Goal: Information Seeking & Learning: Learn about a topic

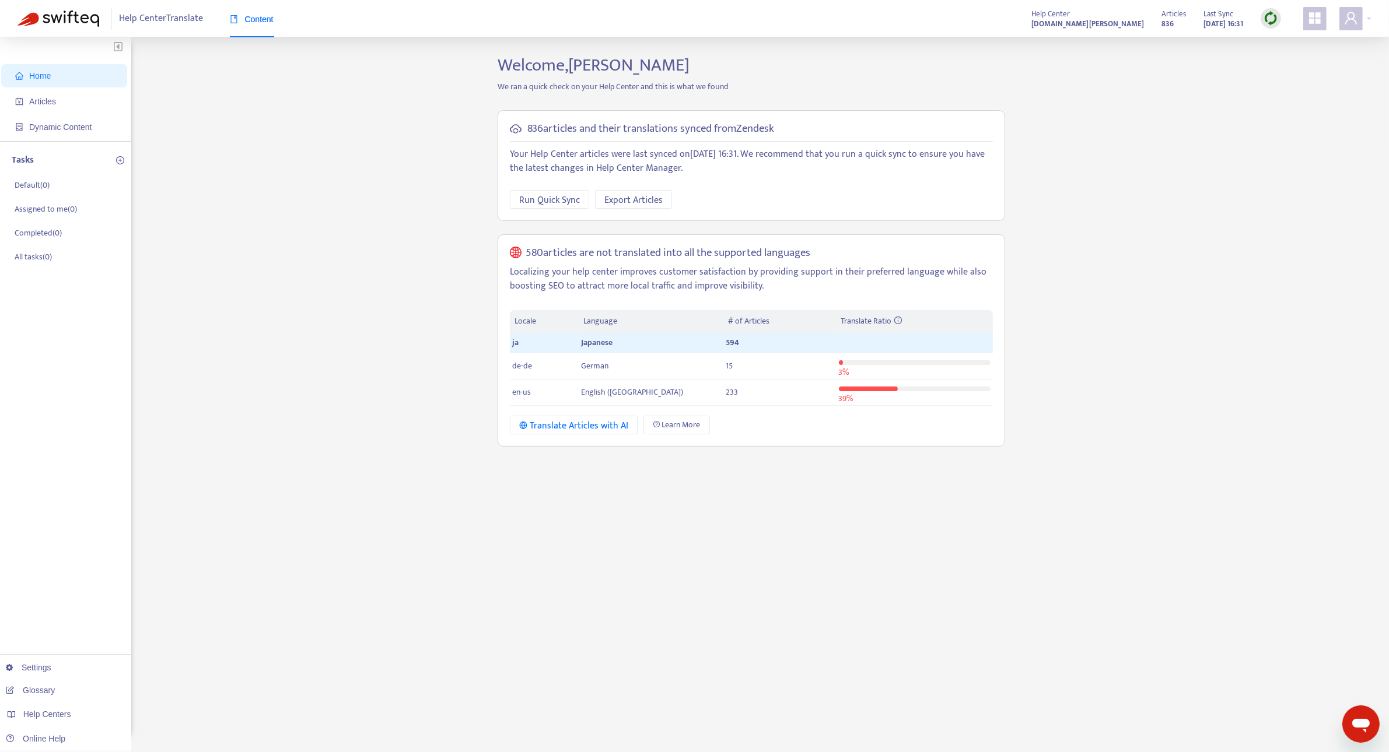
click at [1275, 15] on img at bounding box center [1270, 18] width 15 height 15
click at [1292, 60] on link "Full Sync" at bounding box center [1291, 60] width 42 height 13
click at [59, 95] on span "Articles" at bounding box center [66, 101] width 103 height 23
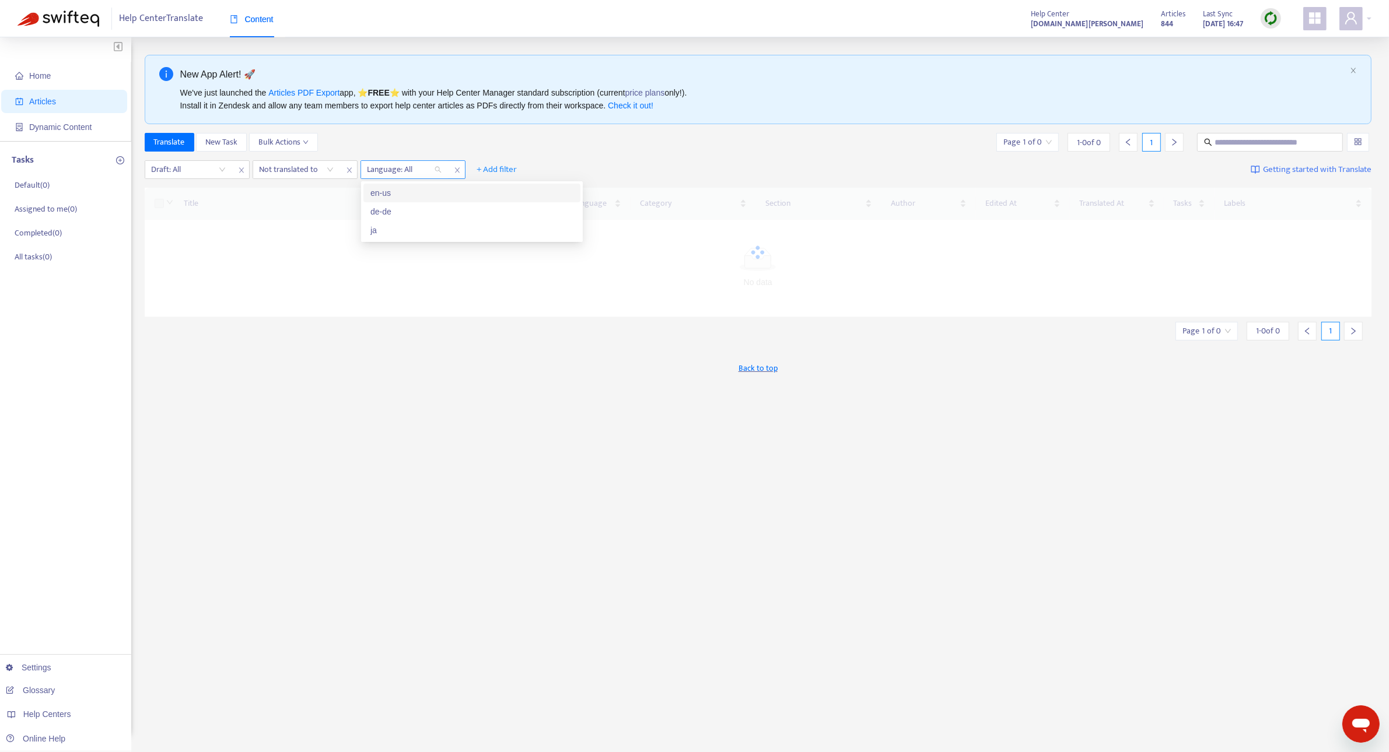
click at [436, 174] on div "Language: All" at bounding box center [404, 169] width 87 height 17
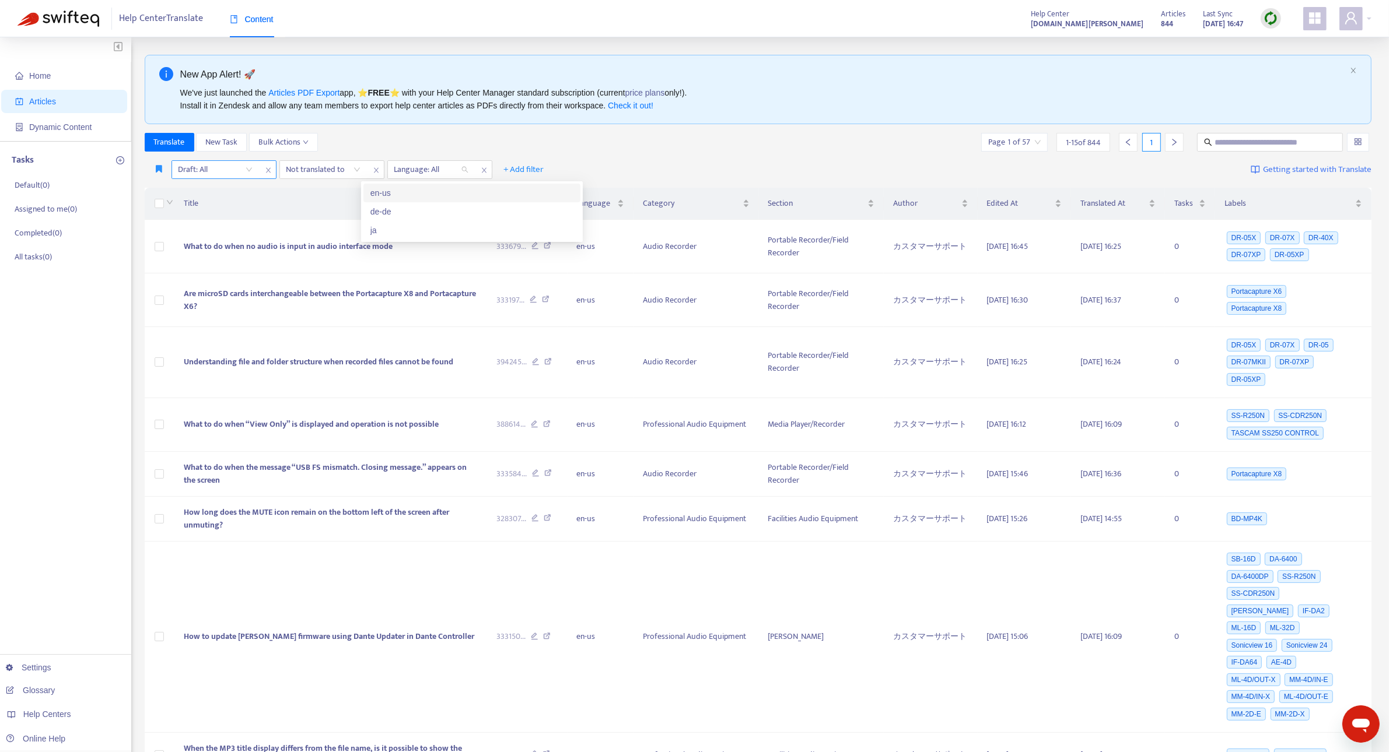
click at [248, 171] on input "search" at bounding box center [215, 169] width 74 height 17
click at [245, 228] on div "No" at bounding box center [282, 230] width 203 height 13
click at [360, 170] on div "Not translated to" at bounding box center [324, 169] width 87 height 17
click at [333, 197] on div "en-us" at bounding box center [391, 193] width 203 height 13
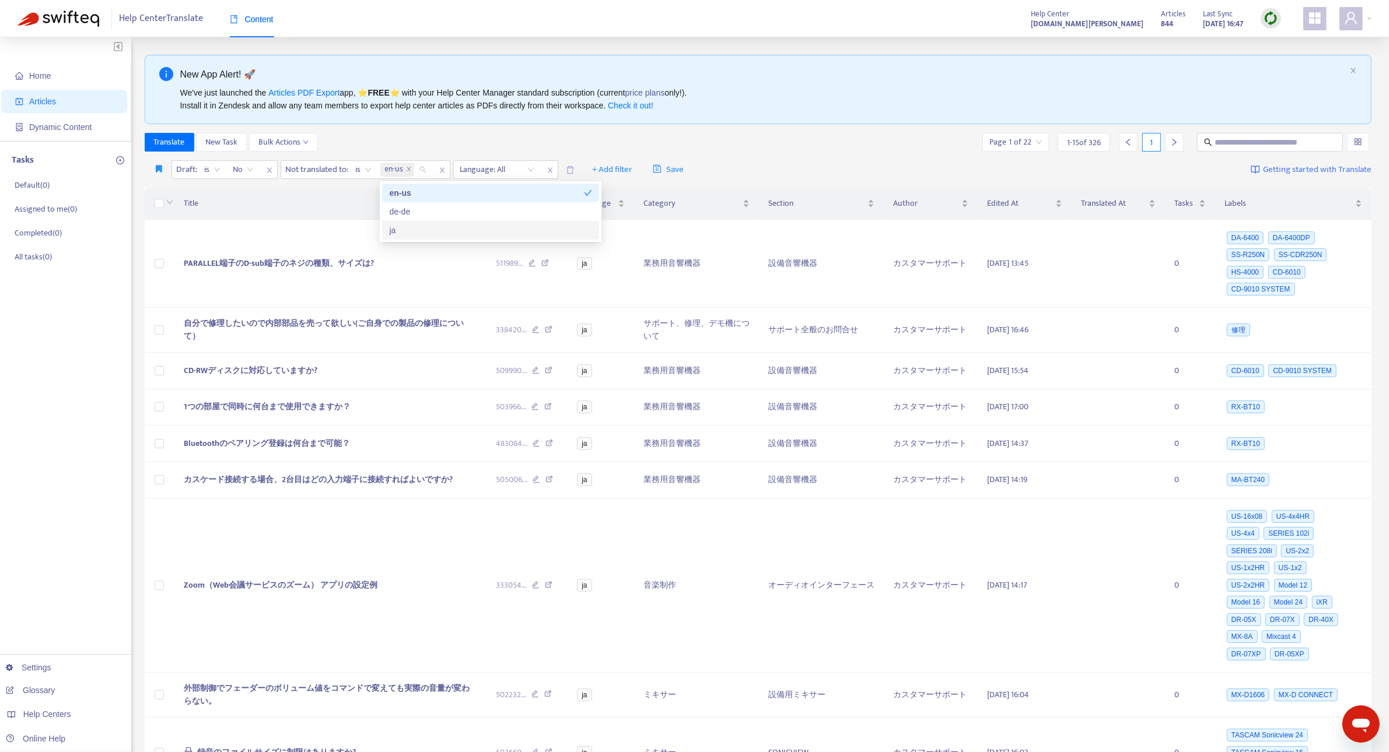
click at [482, 230] on div "ja" at bounding box center [490, 230] width 203 height 13
click at [722, 86] on div "We've just launched the Articles PDF Export app, ⭐ FREE ⭐️ with your Help Cente…" at bounding box center [762, 99] width 1165 height 26
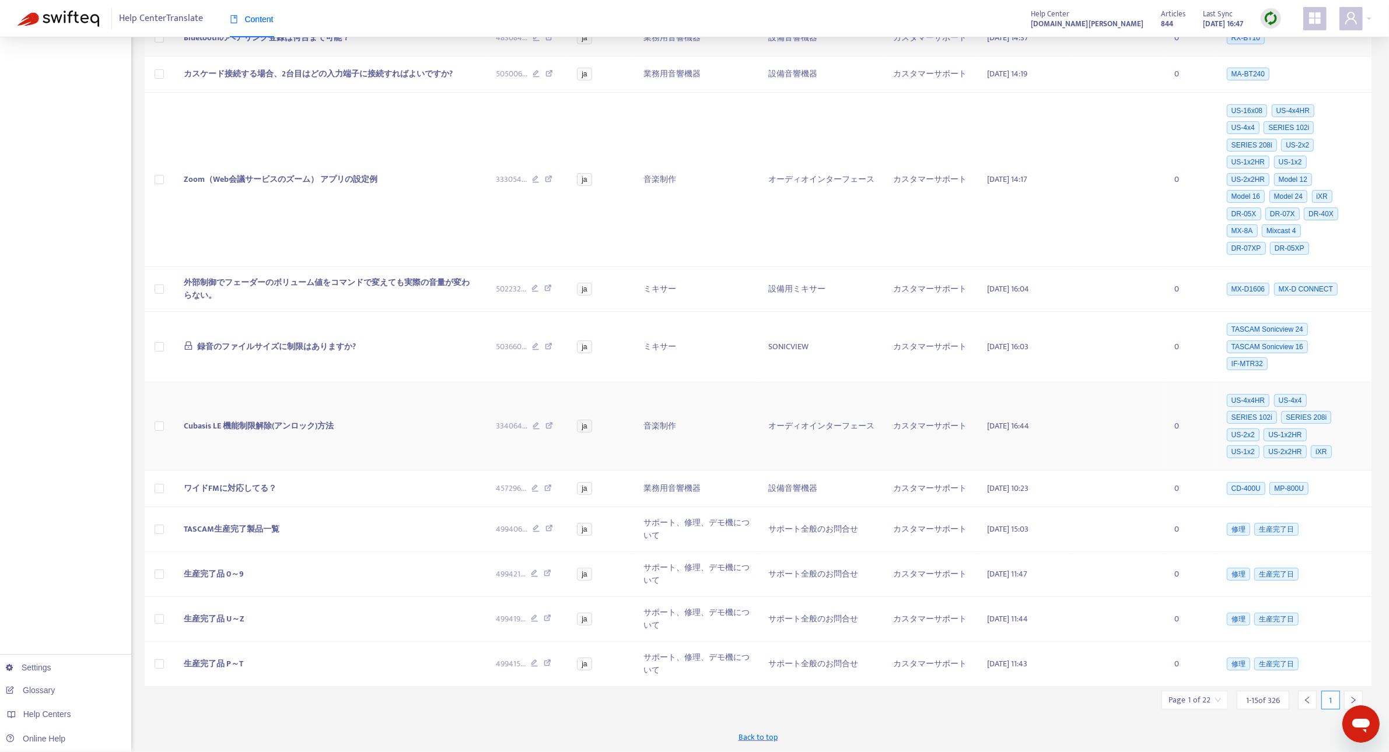
scroll to position [416, 0]
click at [1349, 700] on icon "right" at bounding box center [1353, 700] width 8 height 8
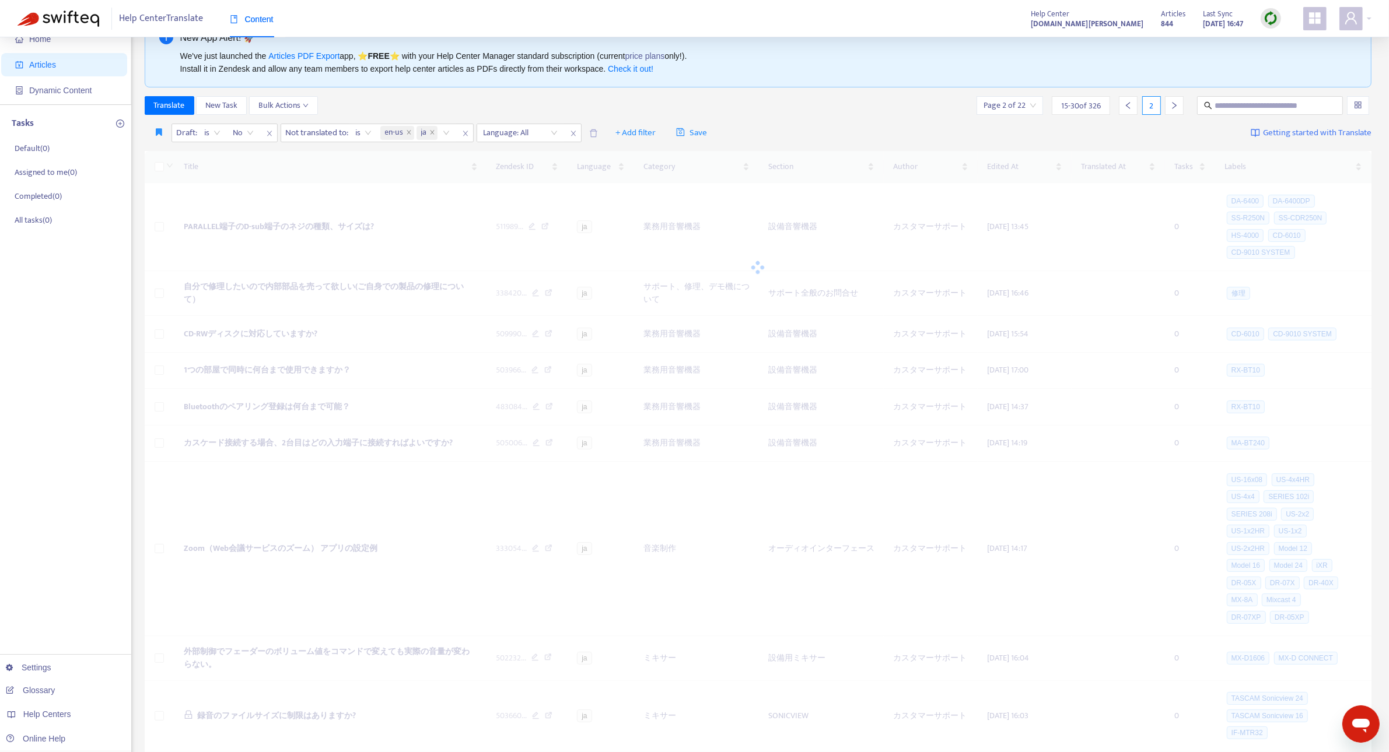
scroll to position [0, 0]
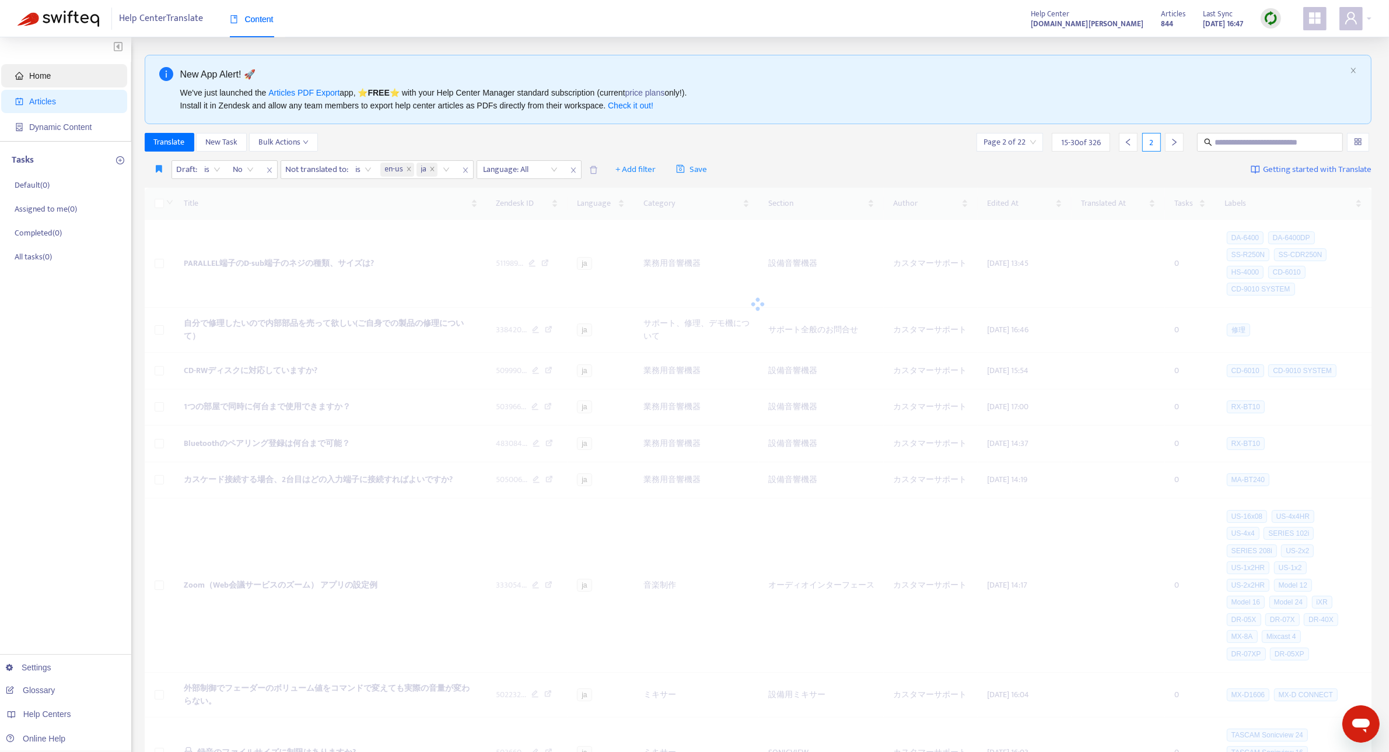
click at [59, 82] on span "Home" at bounding box center [66, 75] width 103 height 23
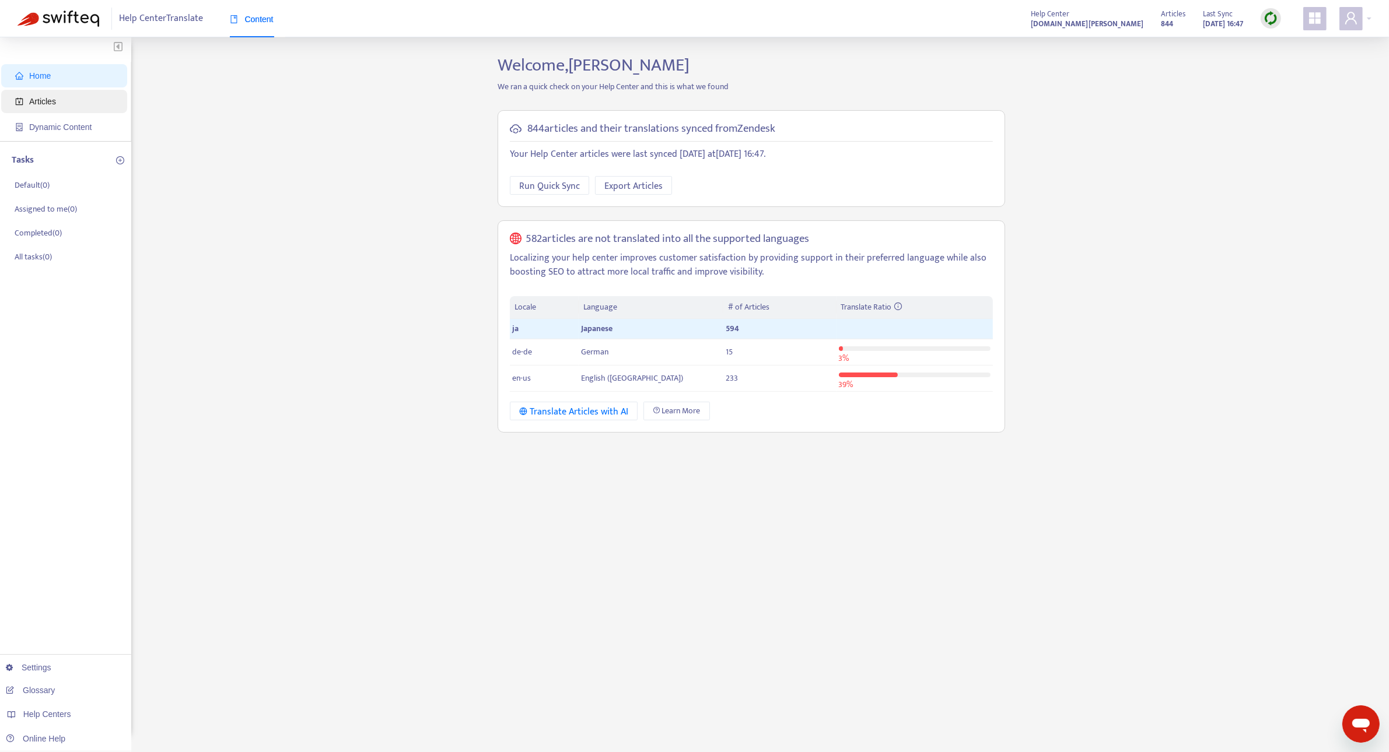
click at [31, 107] on span "Articles" at bounding box center [66, 101] width 103 height 23
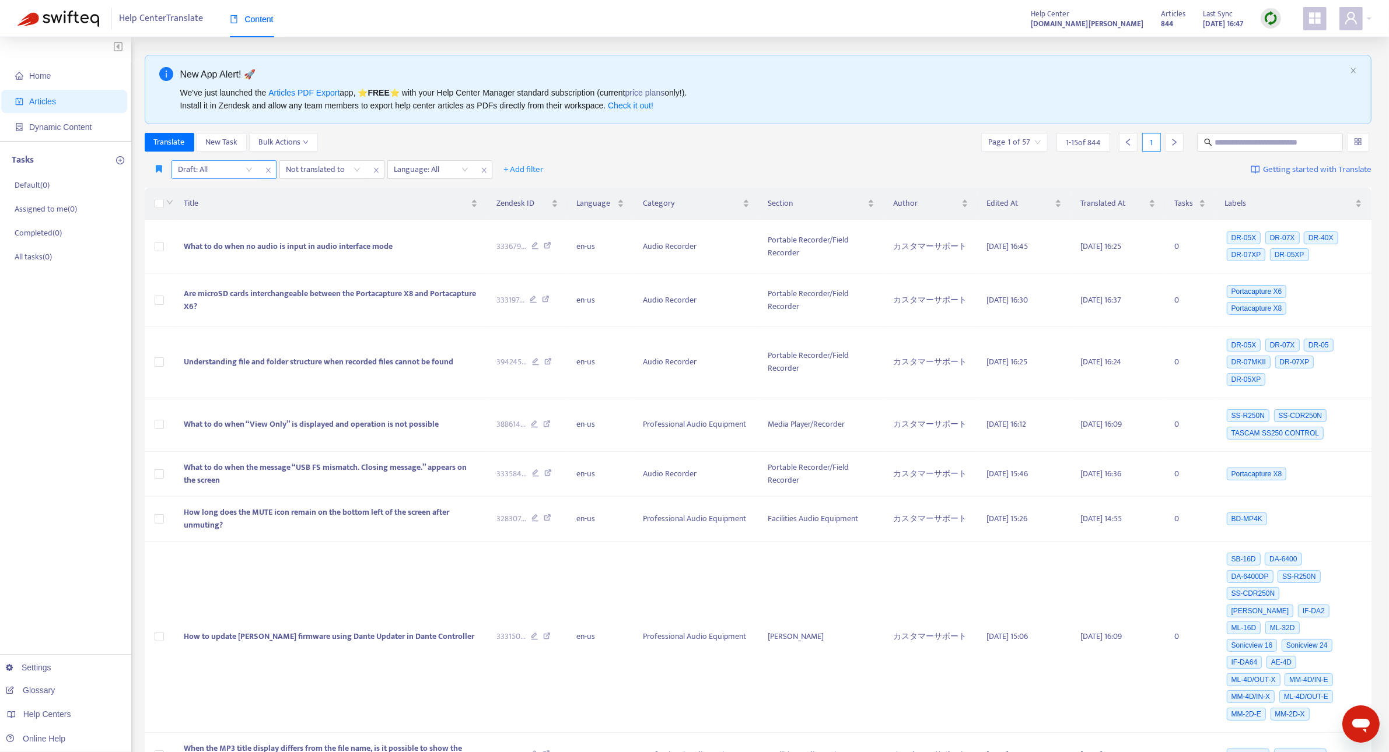
click at [235, 167] on input "search" at bounding box center [215, 169] width 74 height 17
click at [234, 229] on div "No" at bounding box center [282, 230] width 203 height 13
click at [359, 173] on div "Not translated to" at bounding box center [324, 169] width 87 height 17
click at [335, 194] on div "en-us" at bounding box center [391, 193] width 203 height 13
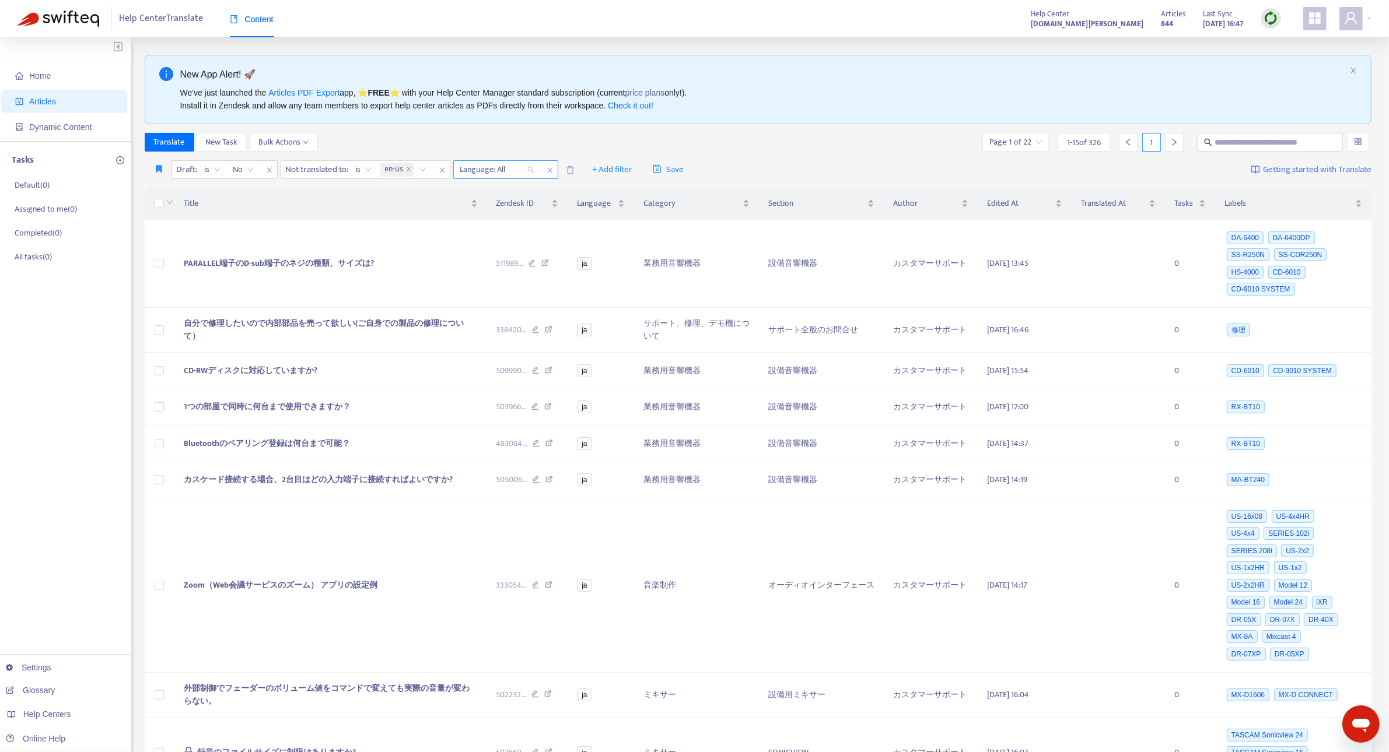
click at [531, 167] on div "Language: All" at bounding box center [497, 169] width 87 height 17
click at [507, 230] on div "ja" at bounding box center [566, 230] width 203 height 13
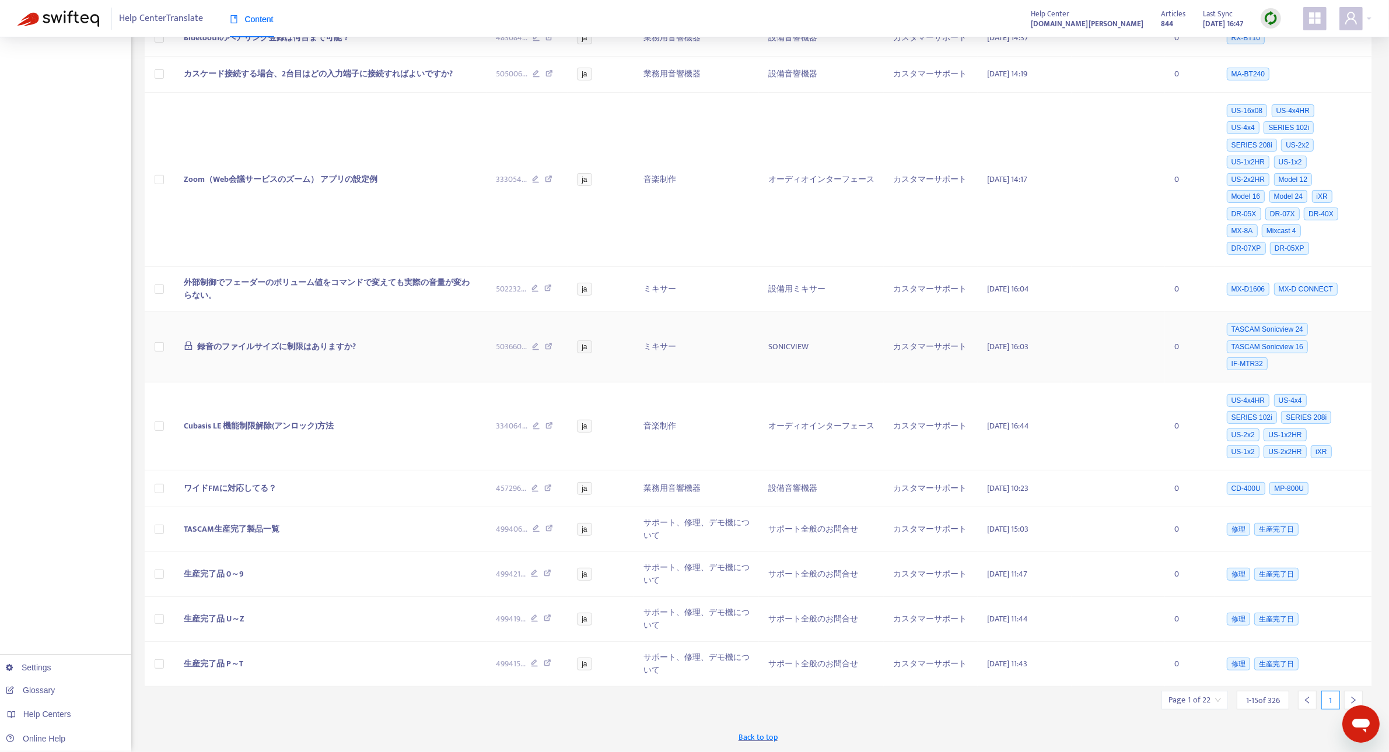
scroll to position [416, 0]
click at [1350, 700] on icon "right" at bounding box center [1353, 700] width 8 height 8
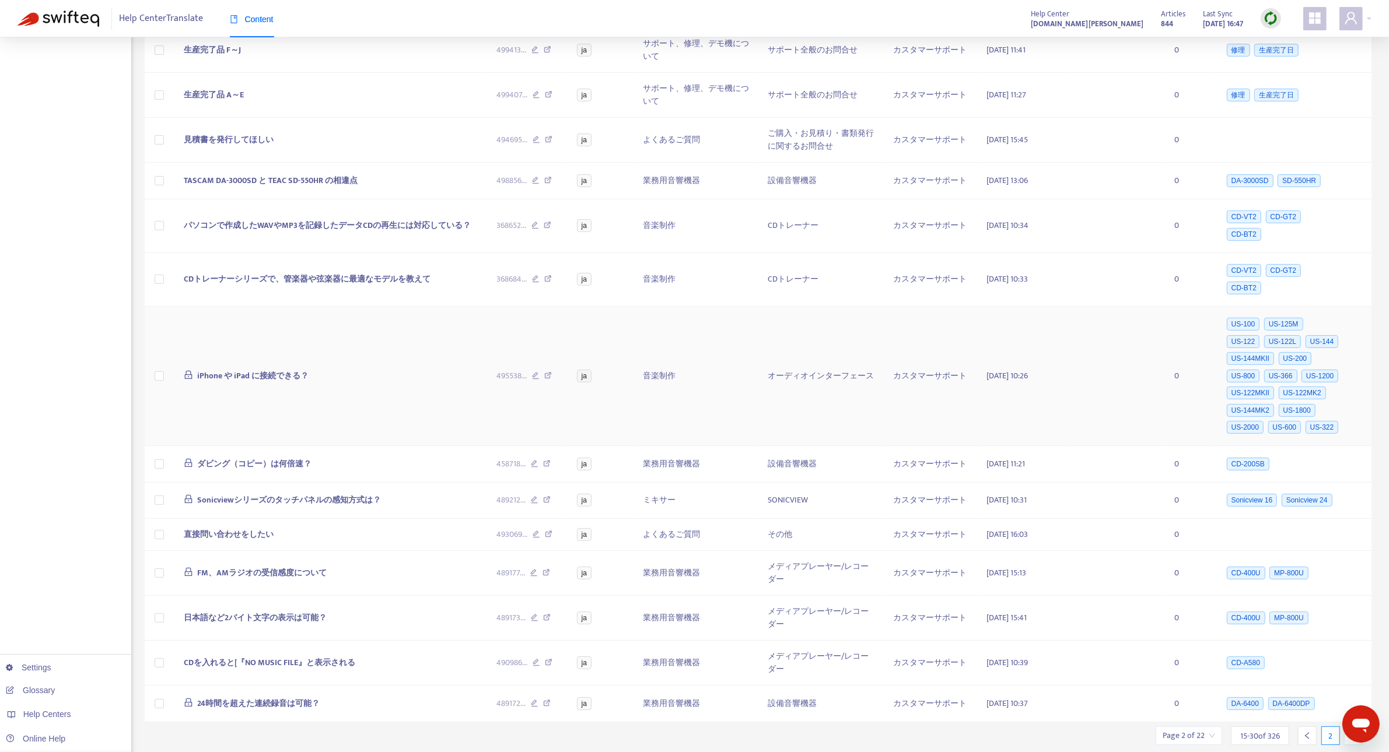
scroll to position [245, 0]
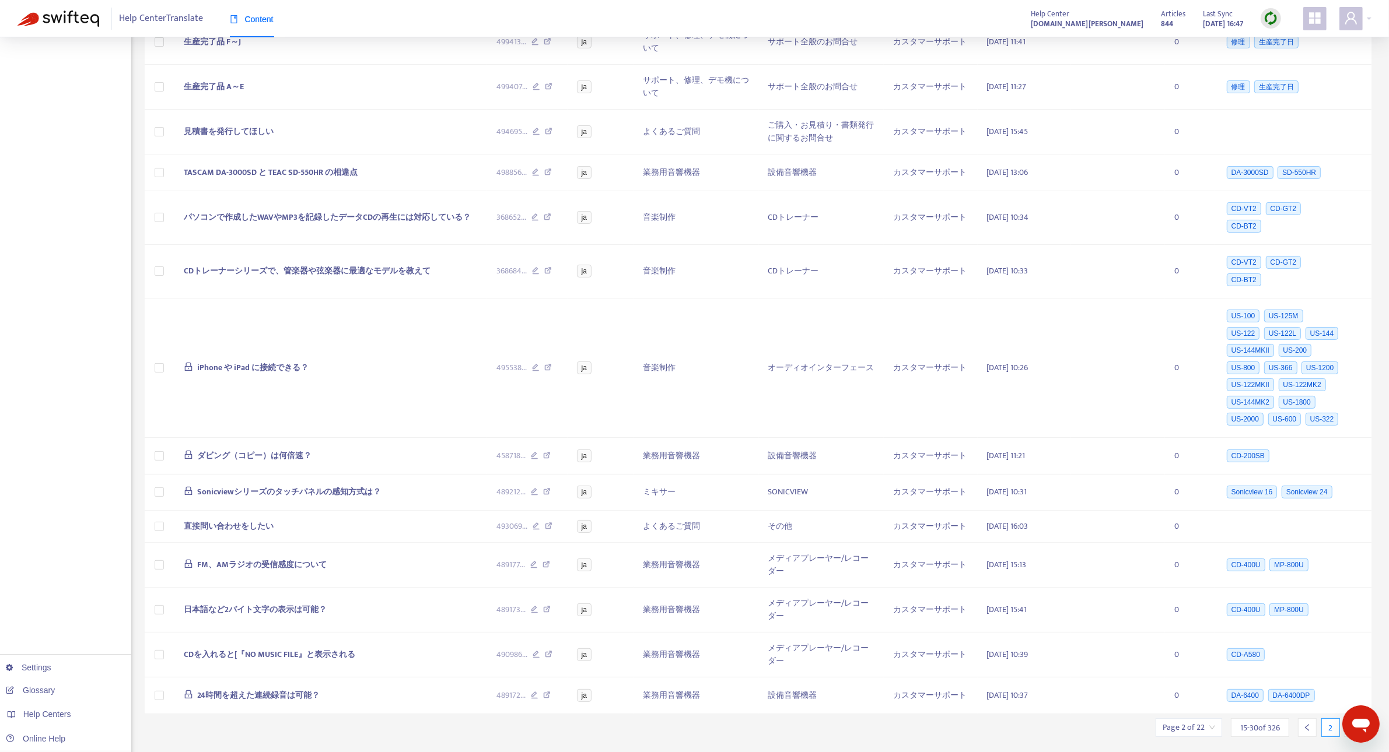
click at [1354, 718] on div at bounding box center [1353, 727] width 19 height 19
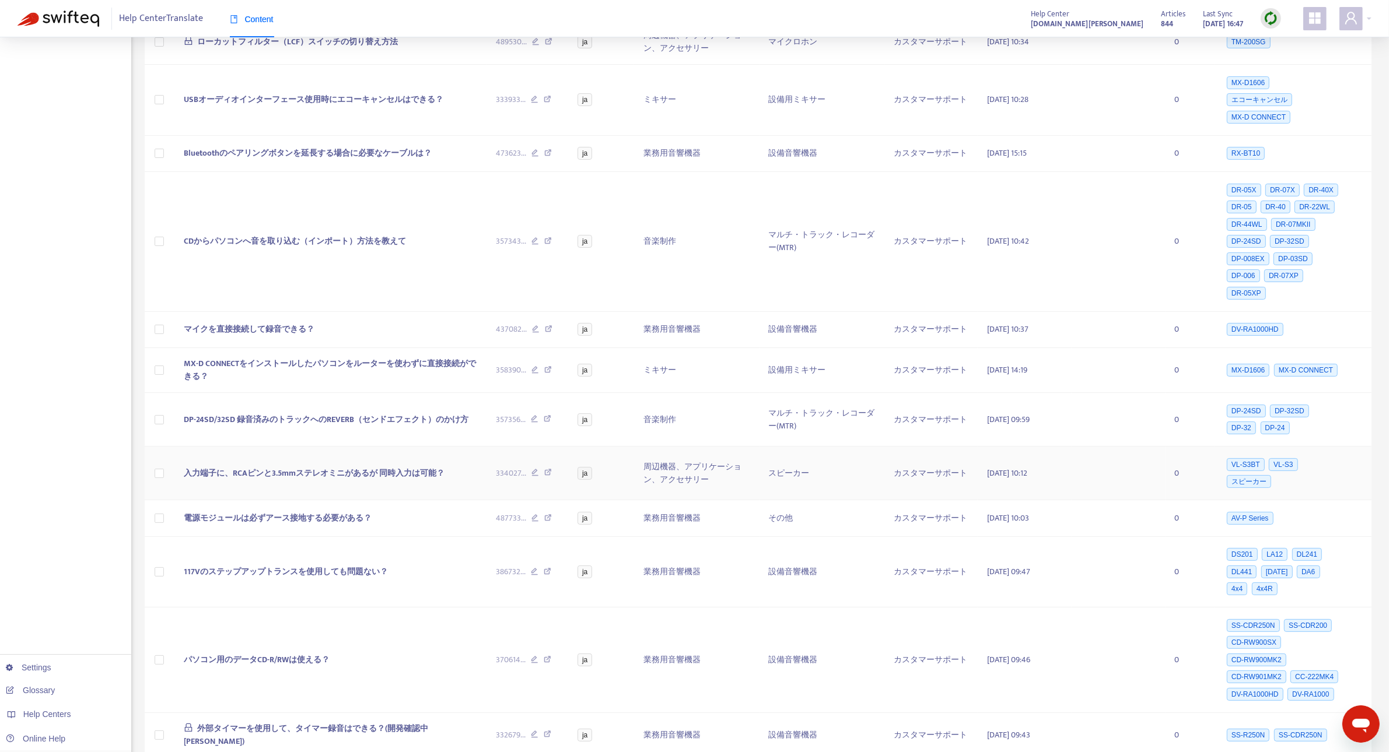
scroll to position [479, 0]
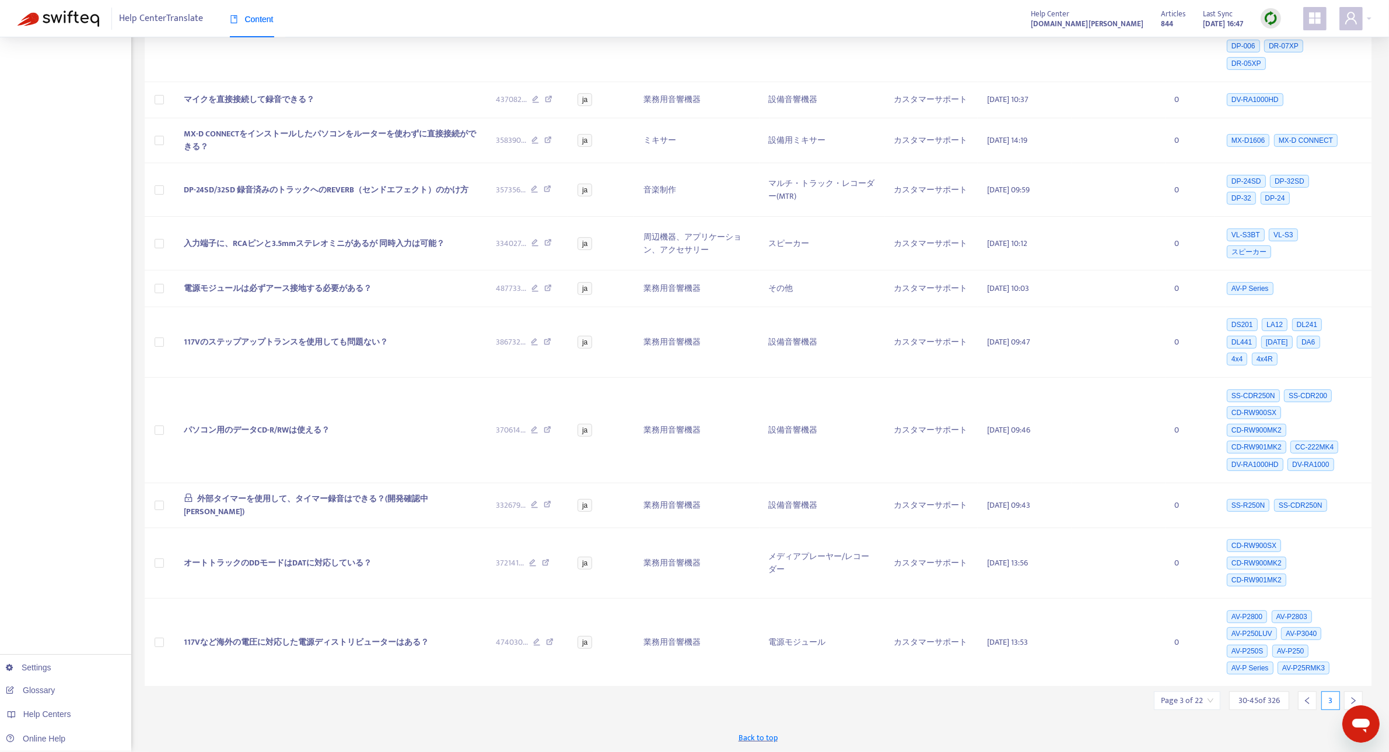
click at [1354, 697] on icon "right" at bounding box center [1353, 701] width 8 height 8
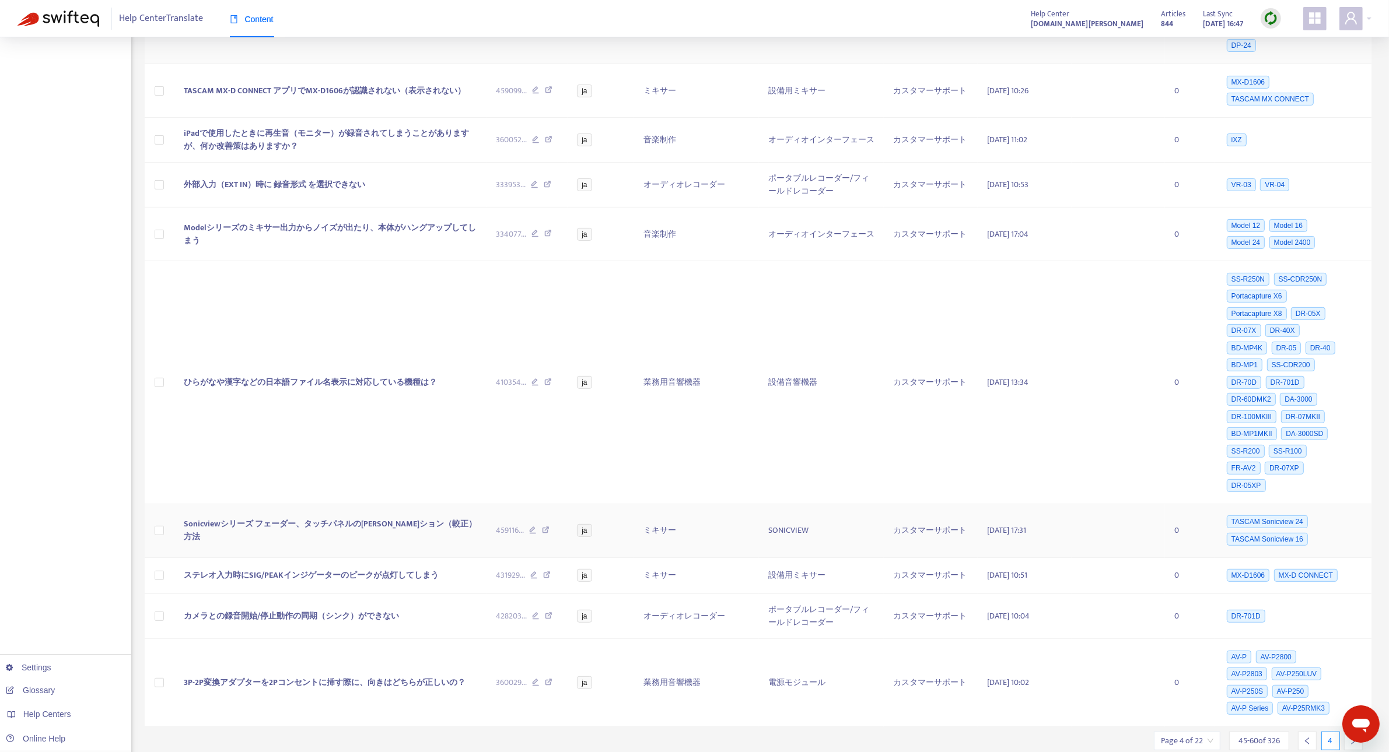
scroll to position [539, 0]
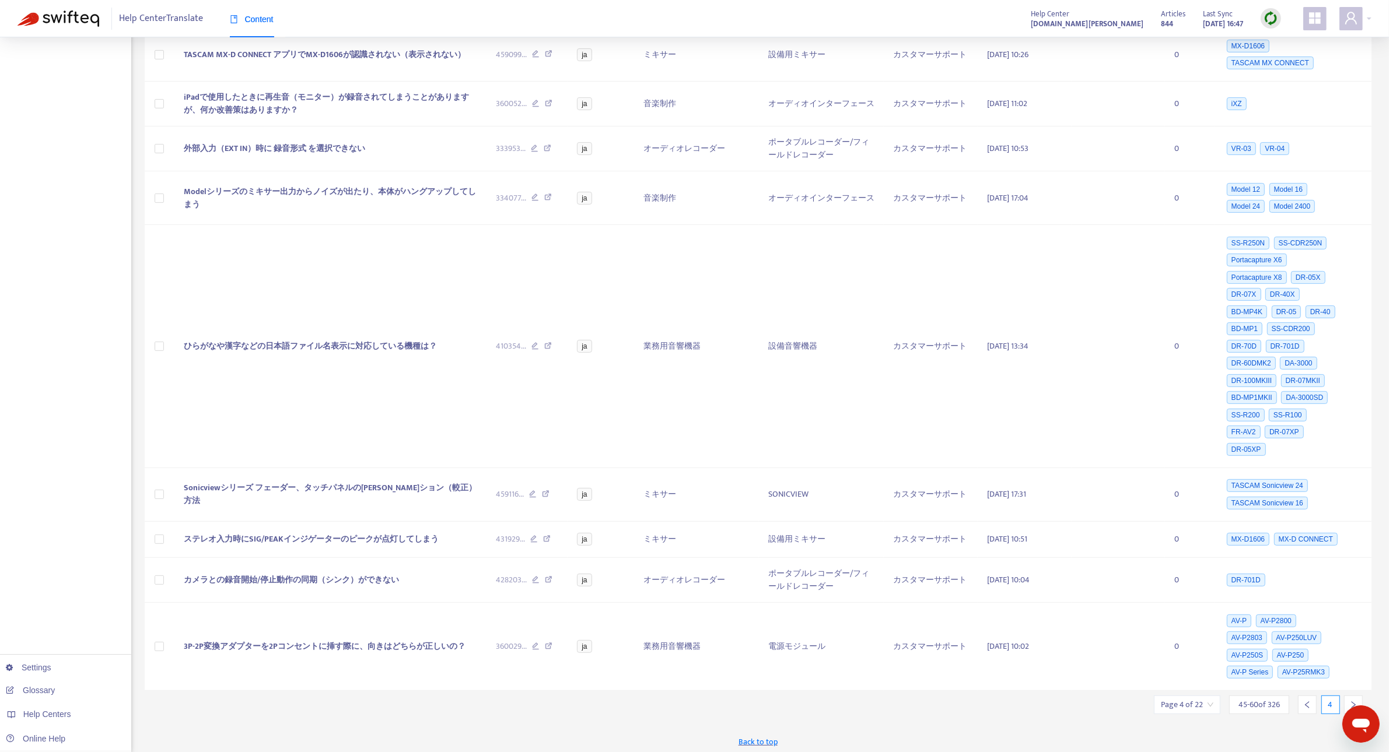
click at [1353, 701] on icon "right" at bounding box center [1353, 705] width 8 height 8
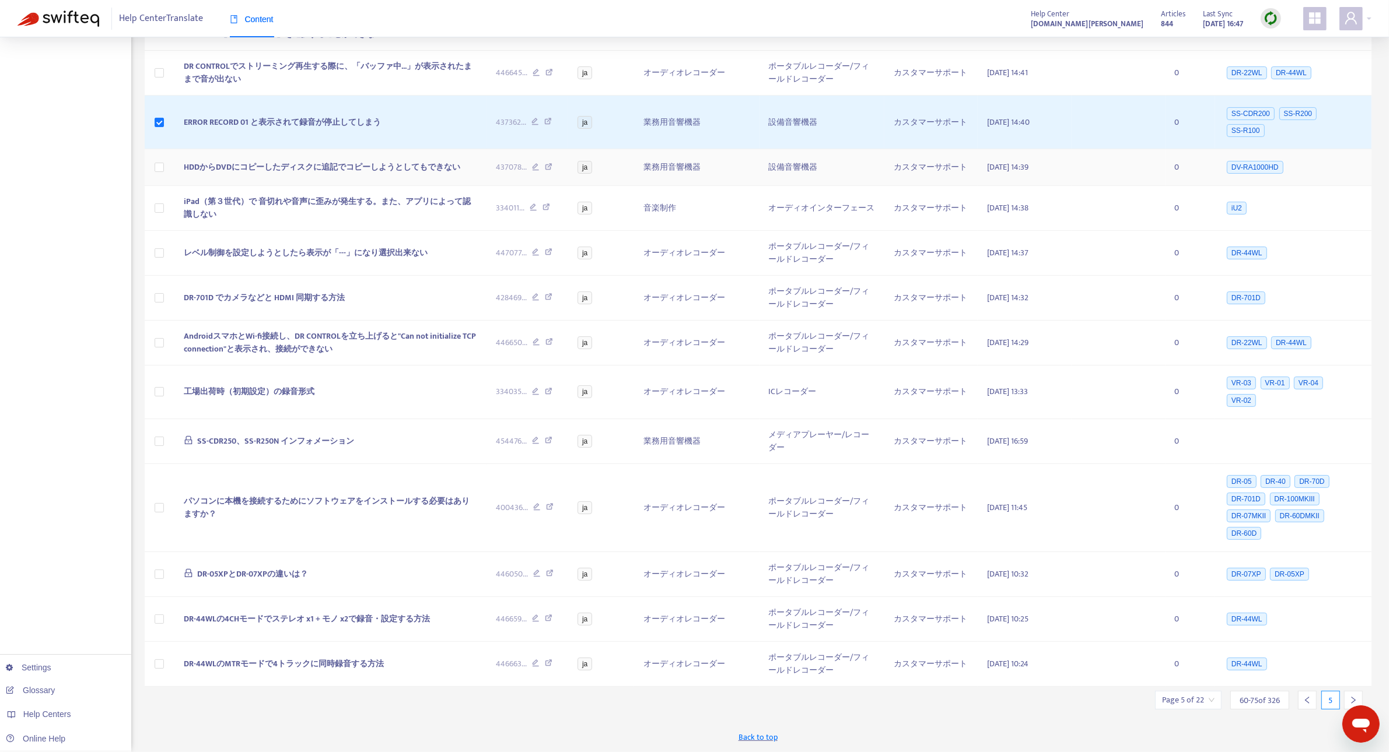
scroll to position [287, 0]
click at [1354, 699] on icon "right" at bounding box center [1353, 700] width 8 height 8
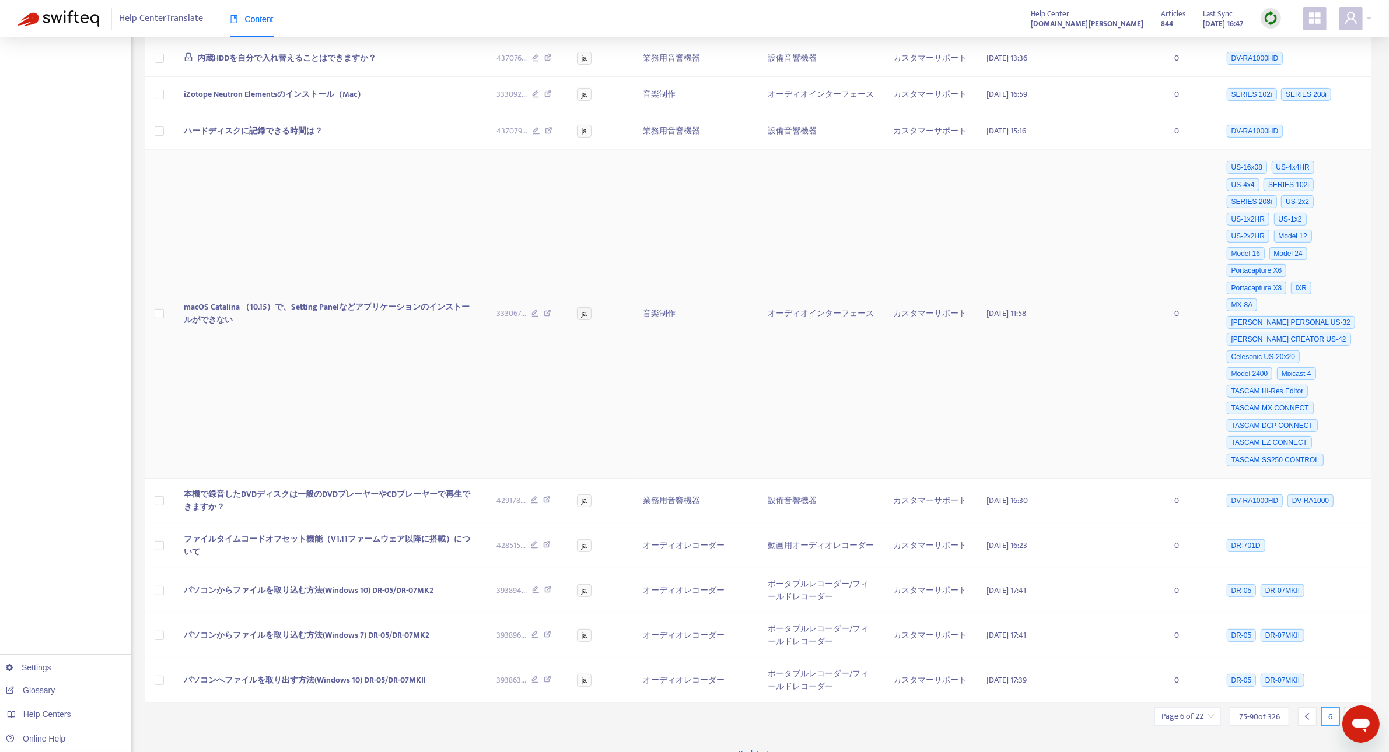
scroll to position [474, 0]
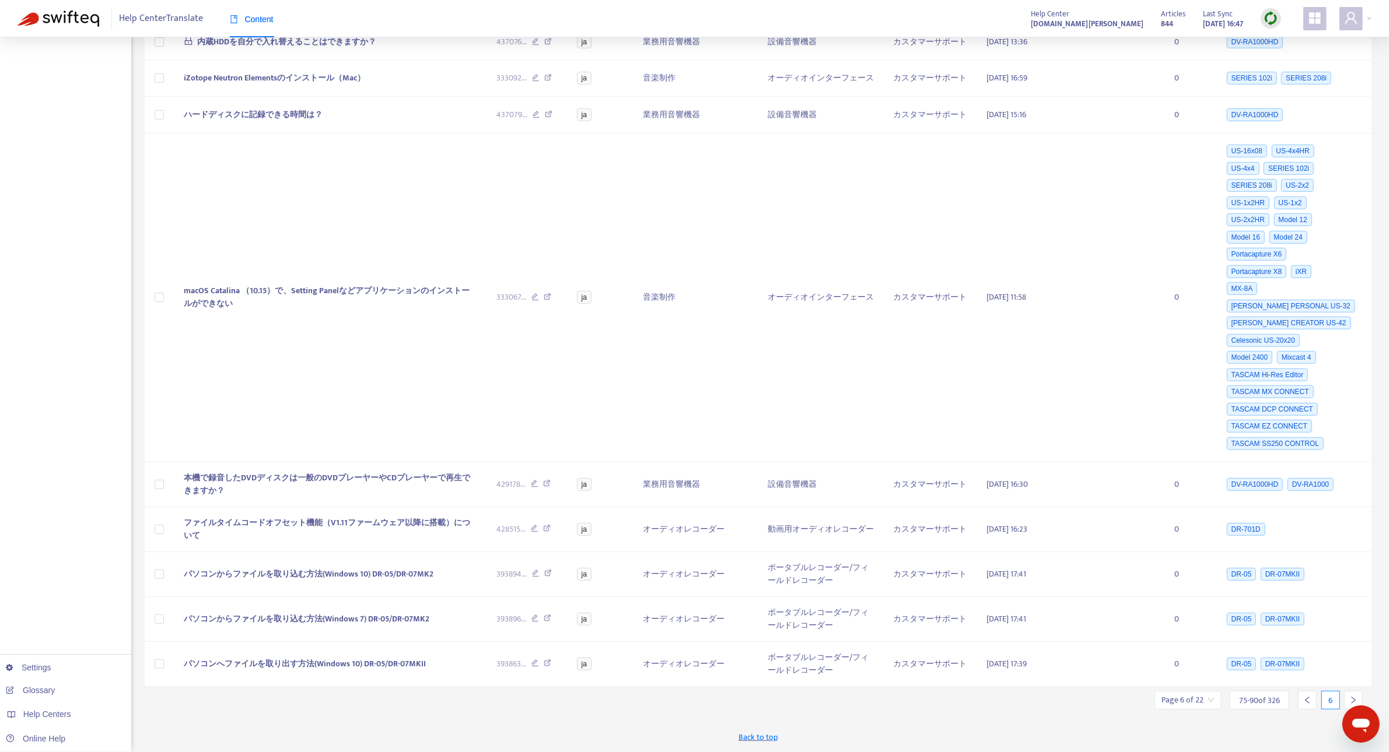
click at [1357, 695] on div at bounding box center [1353, 700] width 19 height 19
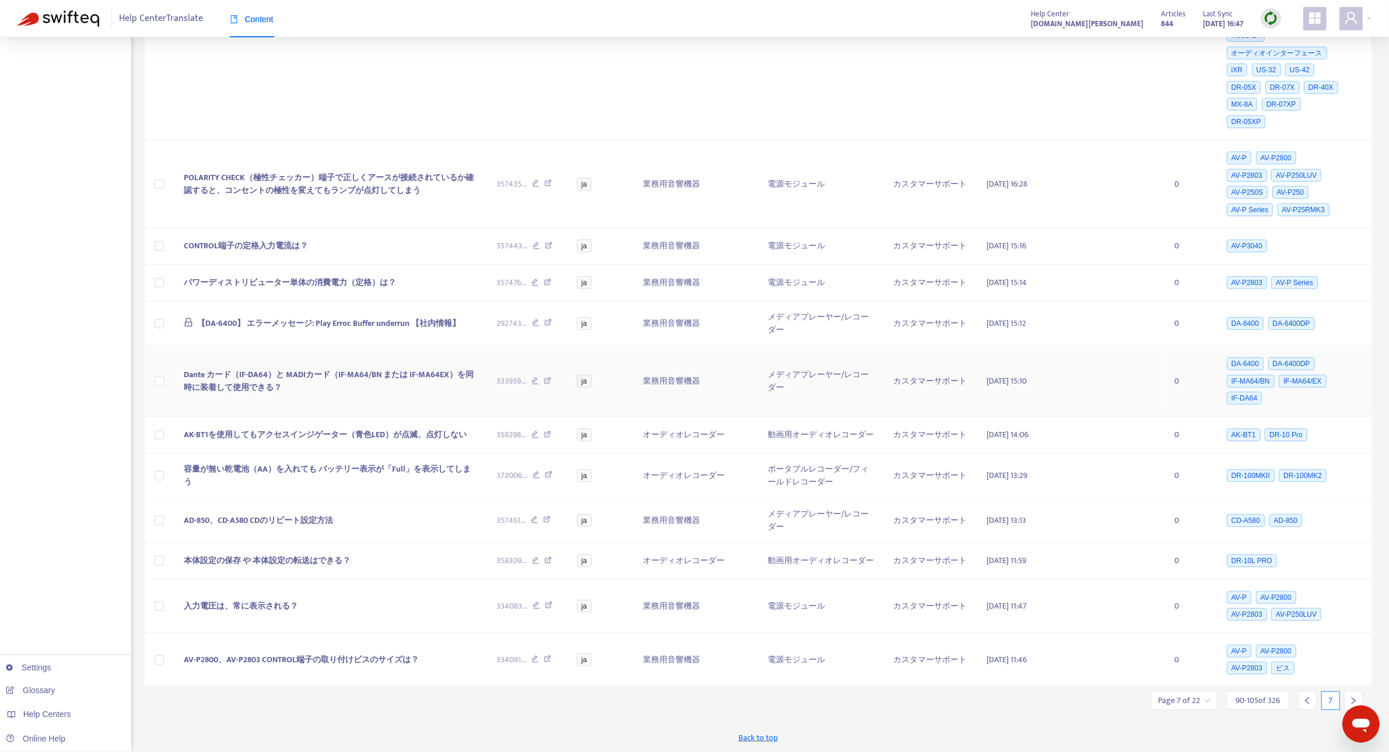
scroll to position [684, 0]
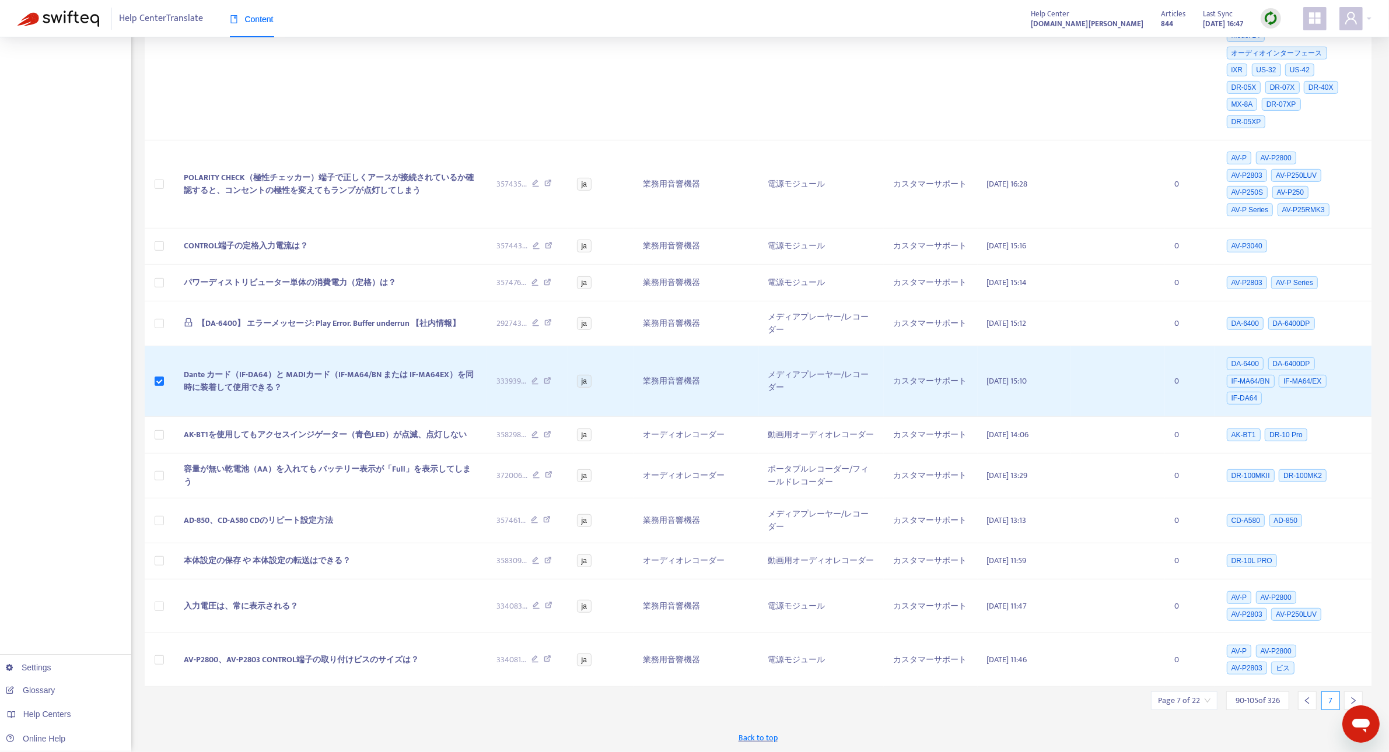
click at [1351, 700] on icon "right" at bounding box center [1353, 701] width 8 height 8
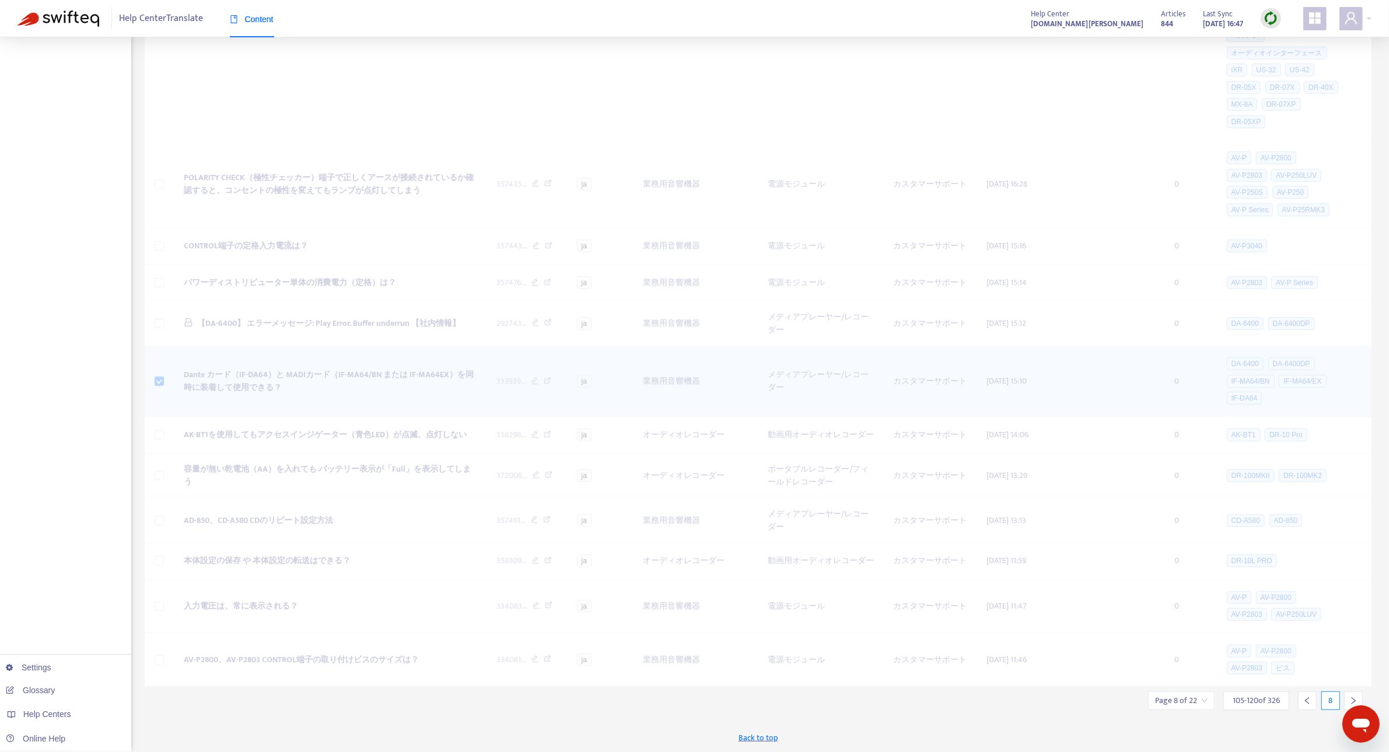
scroll to position [0, 0]
